Goal: Task Accomplishment & Management: Manage account settings

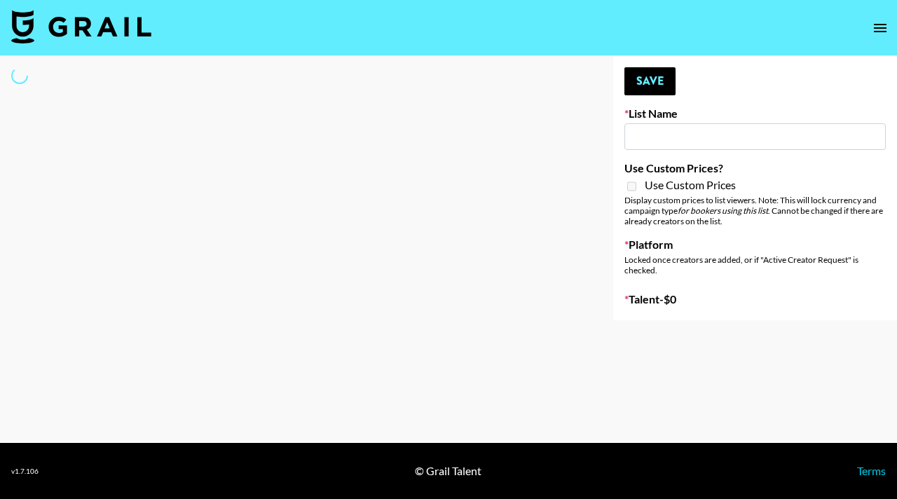
type input "Who Did The Body"
select select "Song"
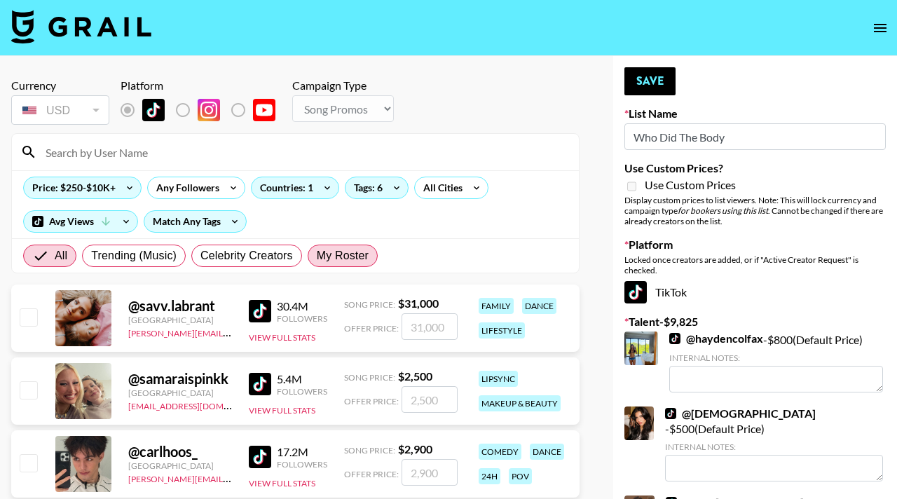
click at [355, 250] on span "My Roster" at bounding box center [343, 255] width 52 height 17
click at [317, 256] on input "My Roster" at bounding box center [317, 256] width 0 height 0
radio input "true"
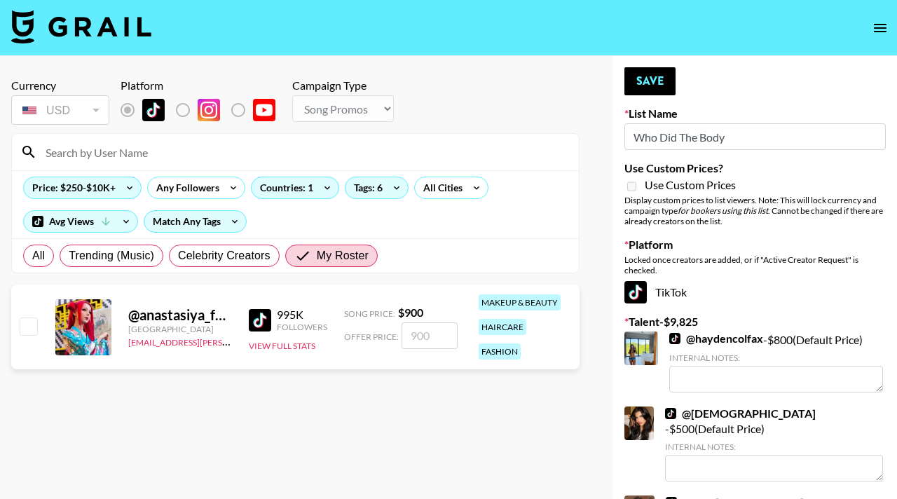
click at [26, 327] on input "checkbox" at bounding box center [28, 325] width 17 height 17
checkbox input "true"
type input "900"
click at [648, 84] on button "Save" at bounding box center [649, 81] width 51 height 28
radio input "true"
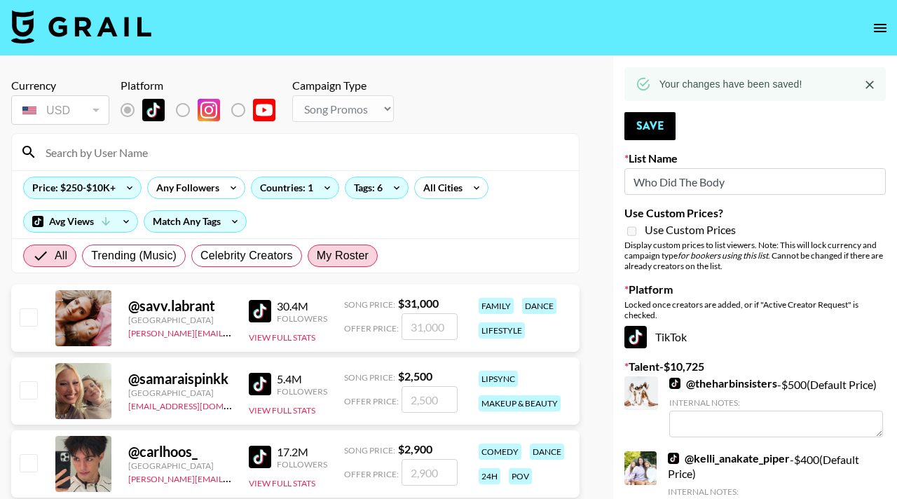
click at [353, 259] on span "My Roster" at bounding box center [343, 255] width 52 height 17
click at [317, 256] on input "My Roster" at bounding box center [317, 256] width 0 height 0
radio input "true"
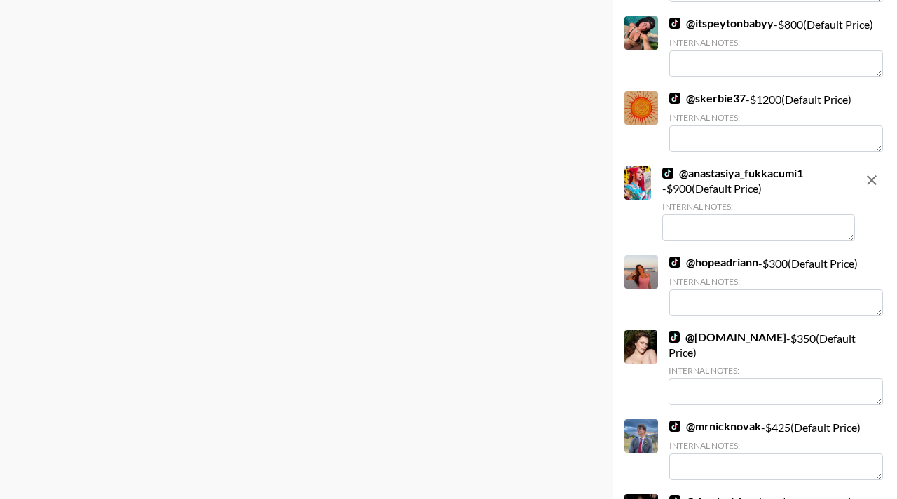
scroll to position [1650, 0]
